Goal: Transaction & Acquisition: Purchase product/service

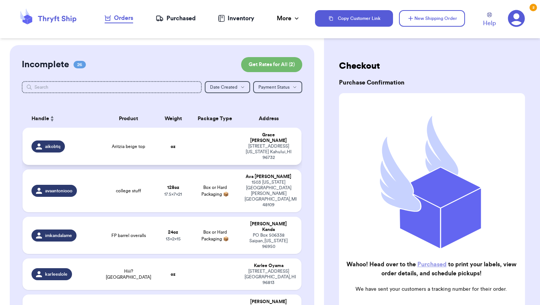
click at [121, 143] on span "Aritzia beige top" at bounding box center [128, 146] width 33 height 6
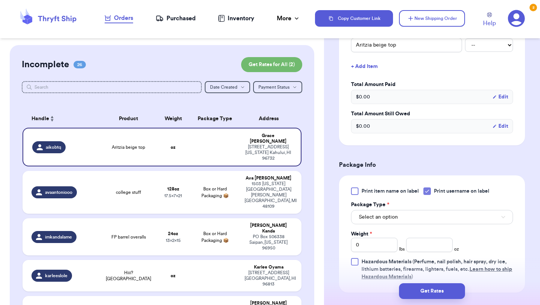
scroll to position [208, 0]
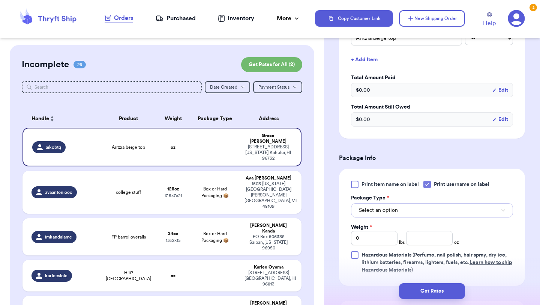
click at [401, 207] on button "Select an option" at bounding box center [432, 210] width 162 height 14
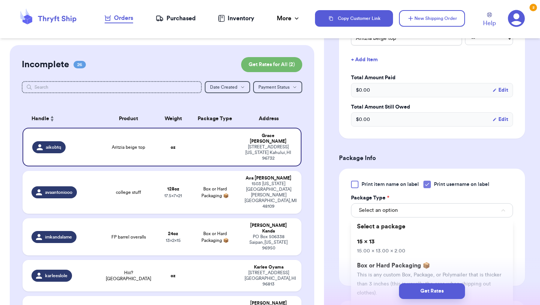
click at [394, 242] on li "15 x 13 15.00 x 13.00 x 2.00" at bounding box center [432, 246] width 162 height 24
type input "15"
type input "13"
type input "2"
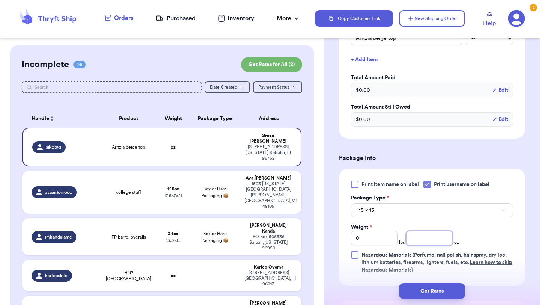
click at [421, 241] on input "number" at bounding box center [429, 238] width 47 height 14
type input "4"
click at [424, 291] on button "Get Rates" at bounding box center [432, 291] width 66 height 16
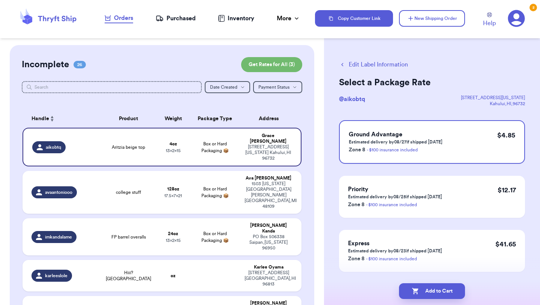
click at [424, 291] on button "Add to Cart" at bounding box center [432, 291] width 66 height 16
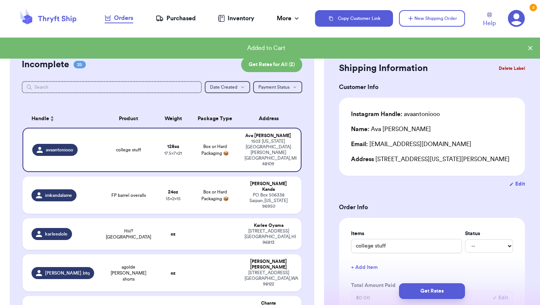
scroll to position [761, 0]
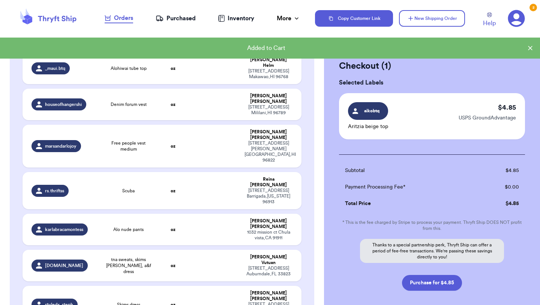
scroll to position [759, 0]
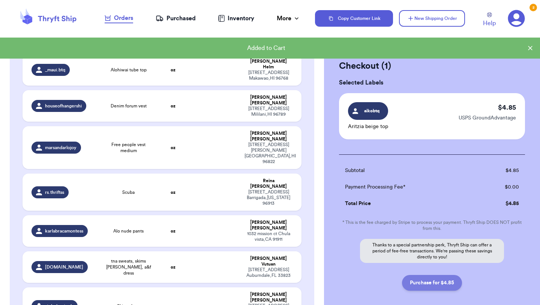
click at [429, 287] on button "Purchase for $4.85" at bounding box center [432, 283] width 60 height 16
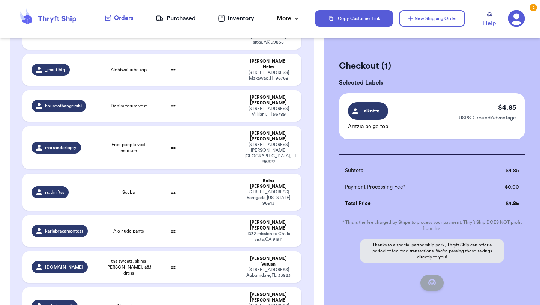
checkbox input "false"
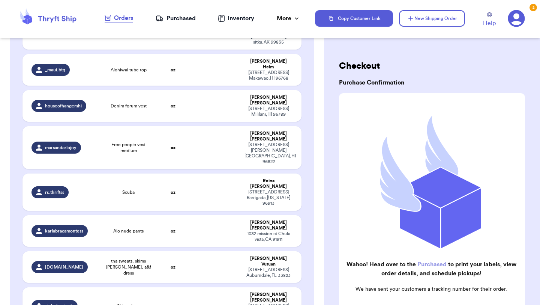
checkbox input "true"
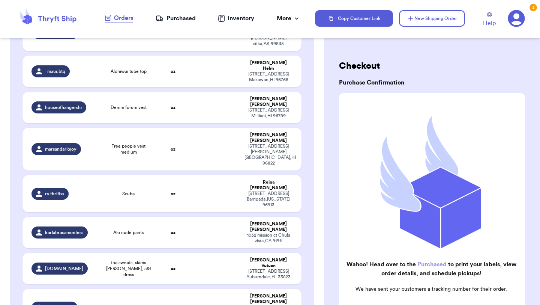
click at [176, 17] on div "Purchased" at bounding box center [176, 18] width 40 height 9
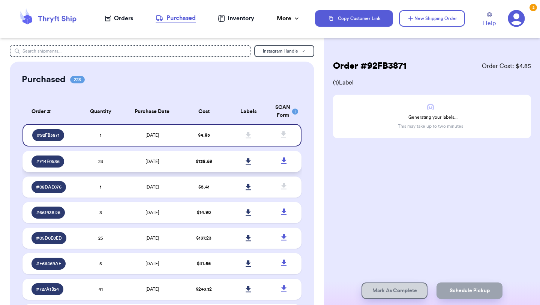
click at [189, 163] on td "$ 138.69" at bounding box center [204, 161] width 45 height 21
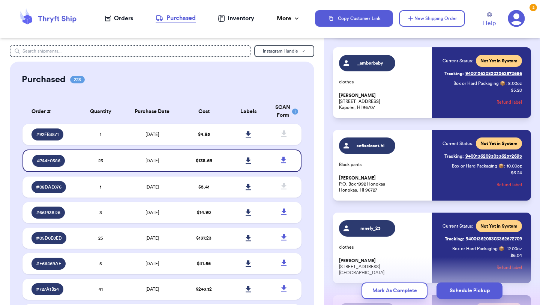
scroll to position [957, 0]
